Goal: Information Seeking & Learning: Learn about a topic

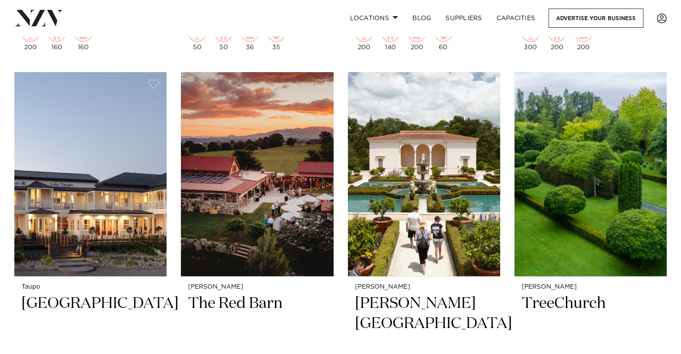
scroll to position [761, 0]
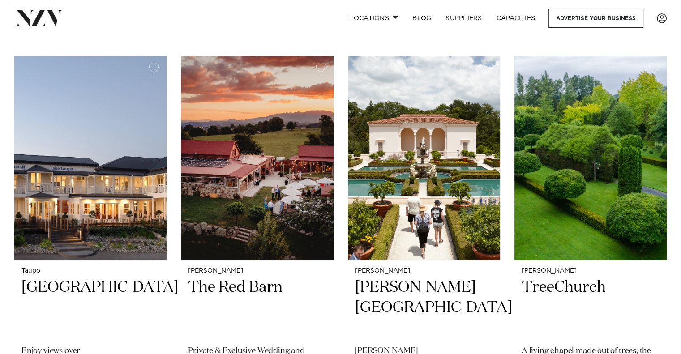
click at [431, 170] on img at bounding box center [424, 158] width 152 height 204
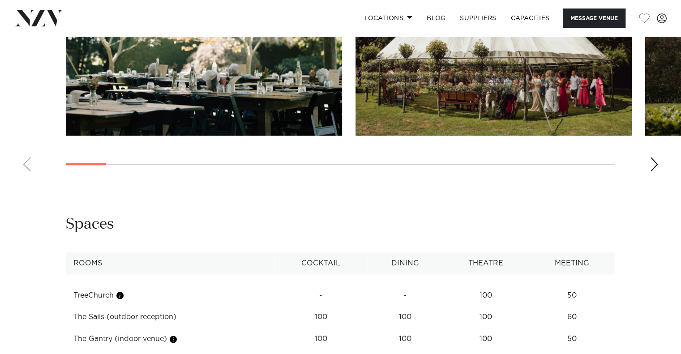
scroll to position [805, 0]
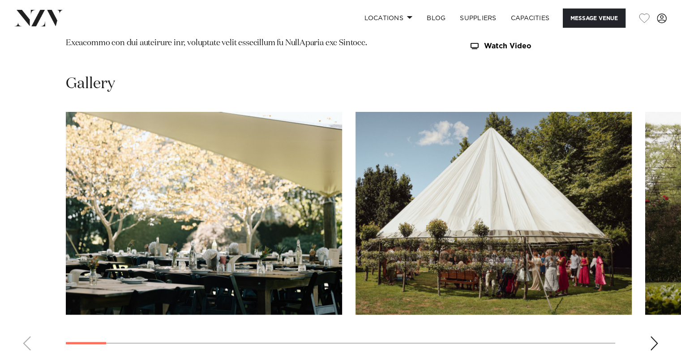
click at [655, 341] on div "Next slide" at bounding box center [653, 343] width 9 height 14
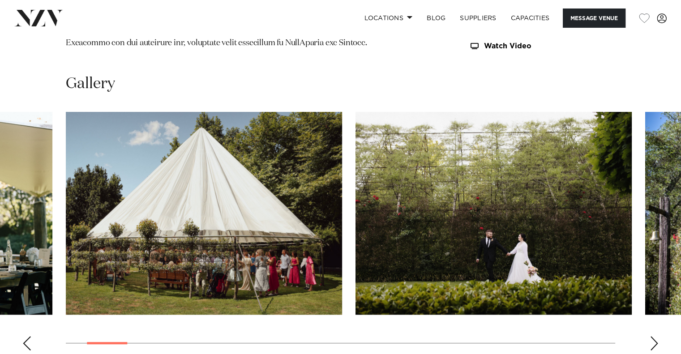
click at [654, 342] on div "Next slide" at bounding box center [653, 343] width 9 height 14
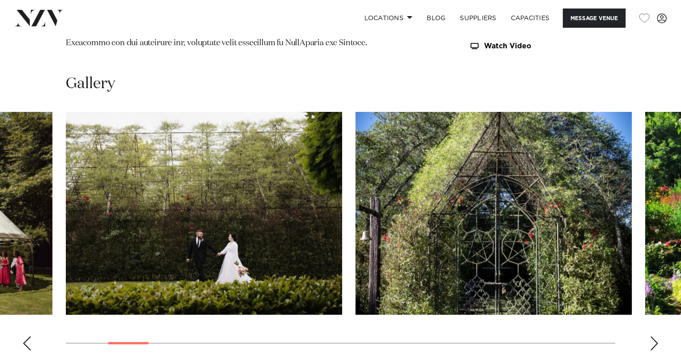
click at [653, 343] on div "Next slide" at bounding box center [653, 343] width 9 height 14
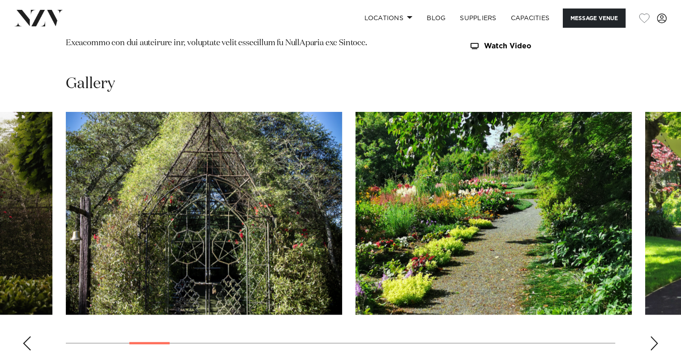
click at [653, 343] on div "Next slide" at bounding box center [653, 343] width 9 height 14
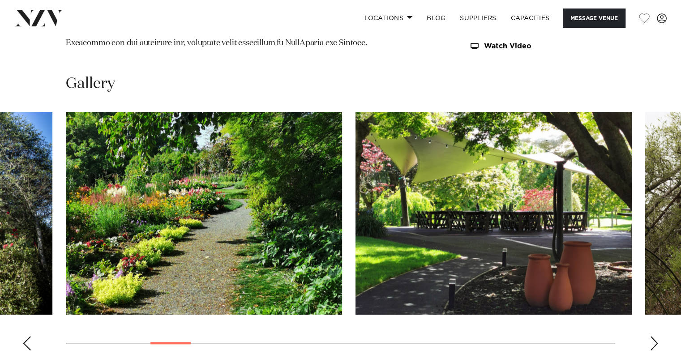
click at [653, 343] on div "Next slide" at bounding box center [653, 343] width 9 height 14
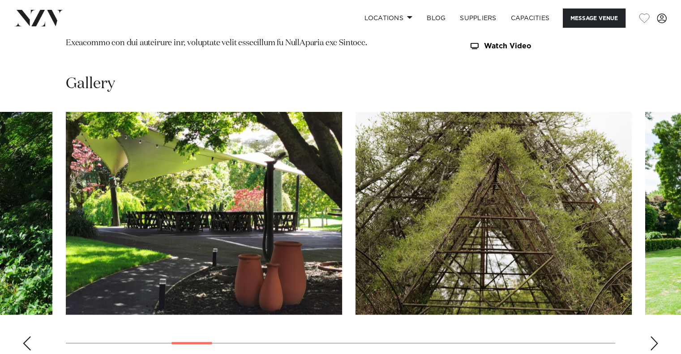
scroll to position [895, 0]
